Goal: Check status: Check status

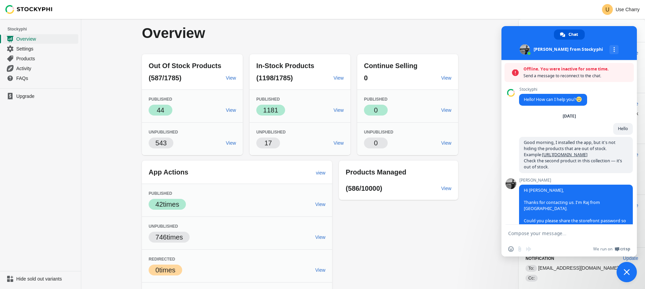
scroll to position [189, 0]
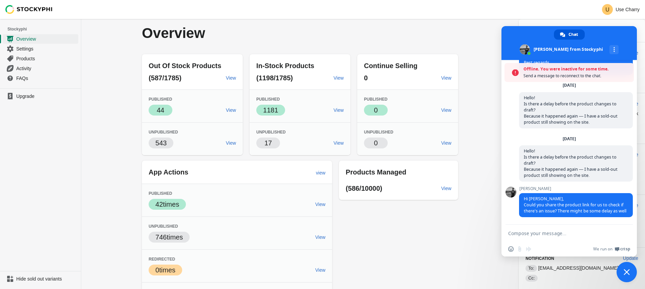
drag, startPoint x: 0, startPoint y: 0, endPoint x: 95, endPoint y: 119, distance: 152.3
click at [95, 119] on div "Overview Out Of Stock Products (587/1785) View Published Success 44 View Unpubl…" at bounding box center [363, 167] width 564 height 296
